Goal: Find specific page/section: Find specific page/section

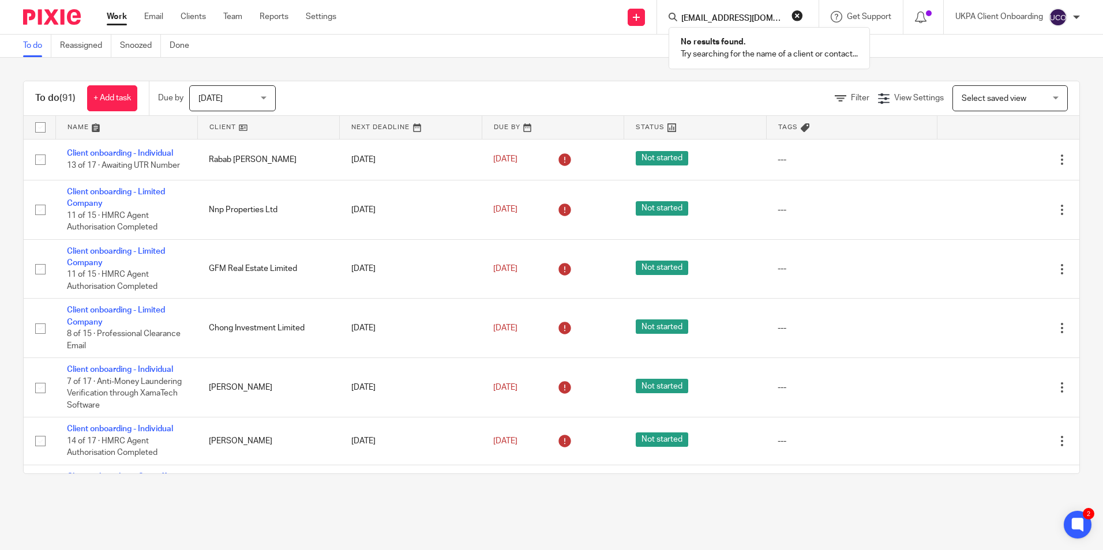
click at [791, 16] on button "reset" at bounding box center [797, 16] width 12 height 12
click at [750, 20] on input "Search" at bounding box center [732, 19] width 104 height 10
paste input "[EMAIL_ADDRESS][DOMAIN_NAME]"
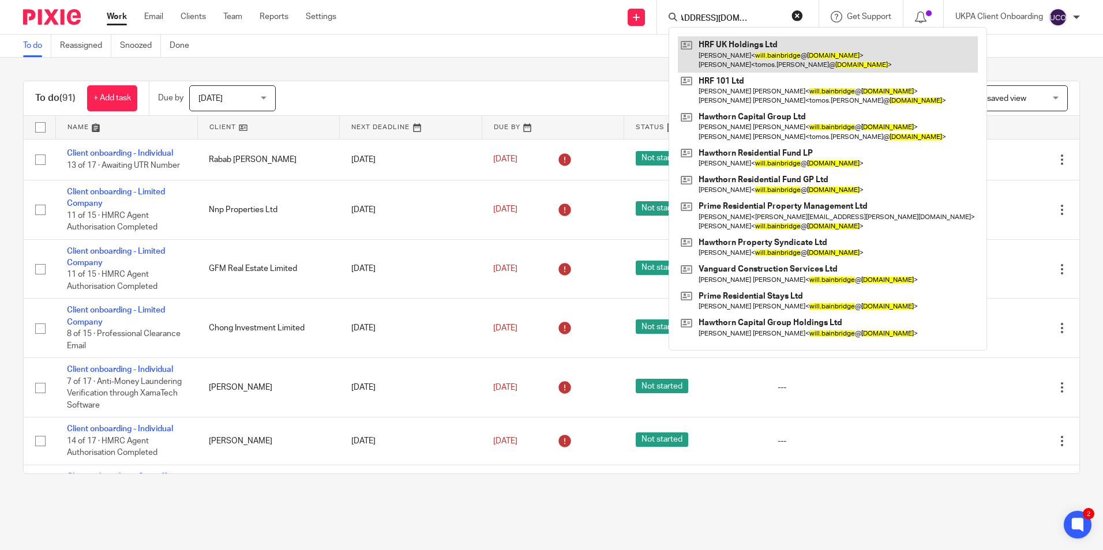
type input "[EMAIL_ADDRESS][DOMAIN_NAME]"
click at [743, 63] on link at bounding box center [828, 54] width 300 height 36
